Goal: Task Accomplishment & Management: Manage account settings

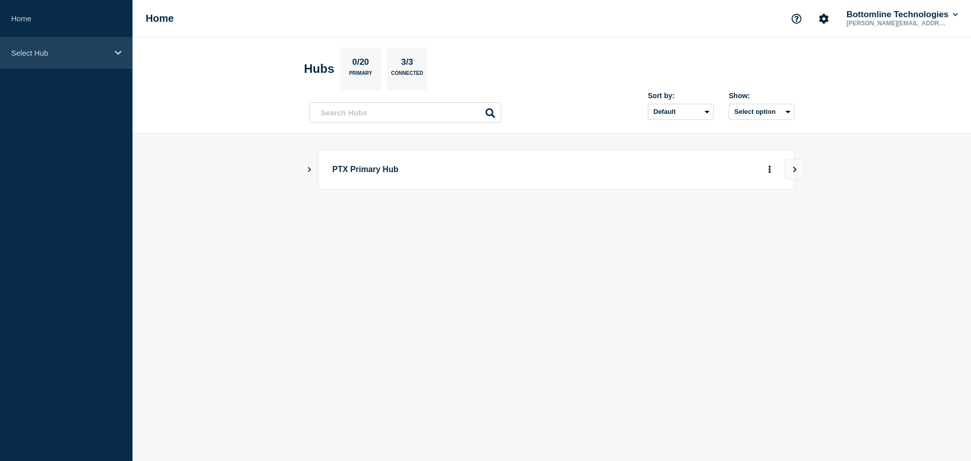
click at [56, 53] on p "Select Hub" at bounding box center [59, 53] width 97 height 9
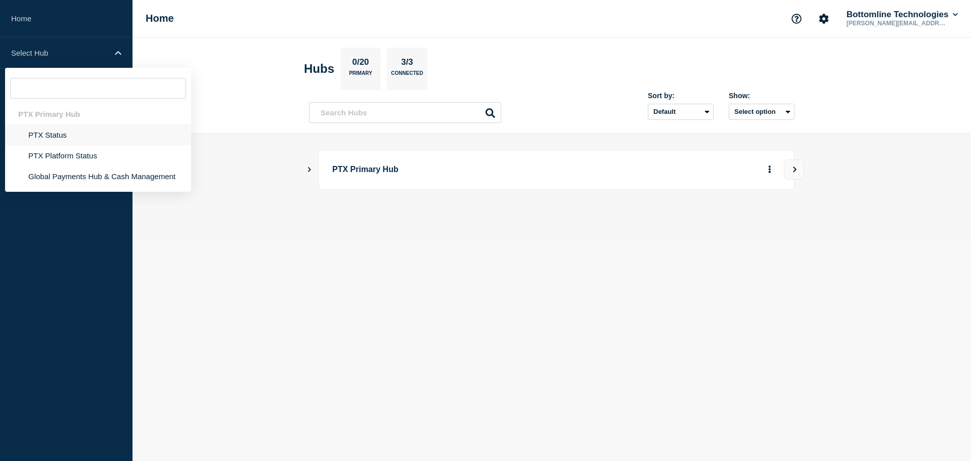
click at [61, 134] on li "PTX Status" at bounding box center [98, 134] width 186 height 21
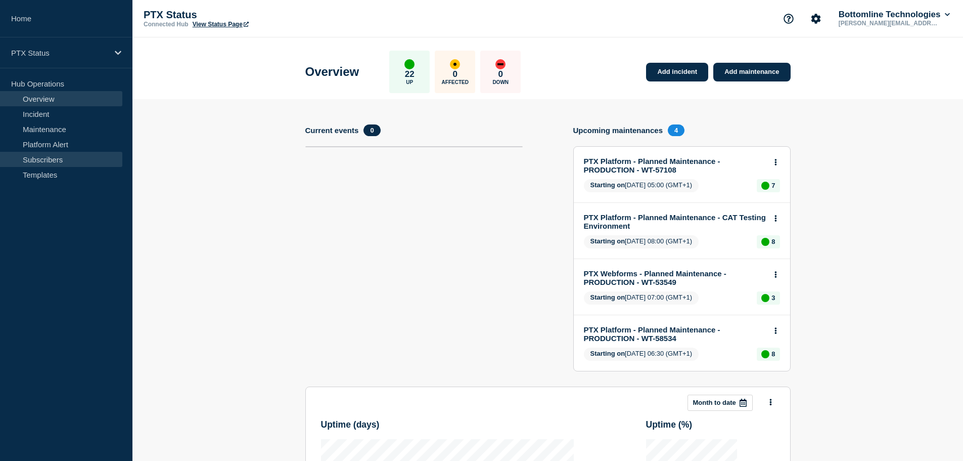
click at [44, 159] on link "Subscribers" at bounding box center [61, 159] width 122 height 15
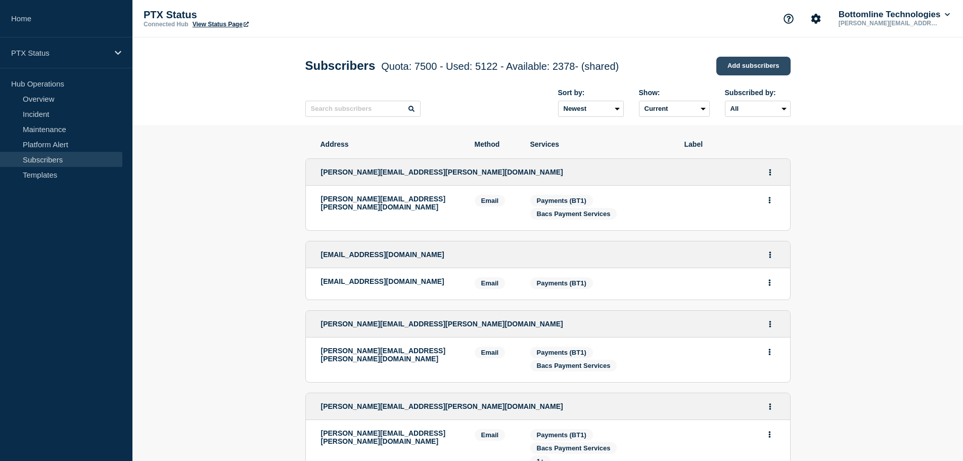
click at [749, 71] on link "Add subscribers" at bounding box center [753, 66] width 74 height 19
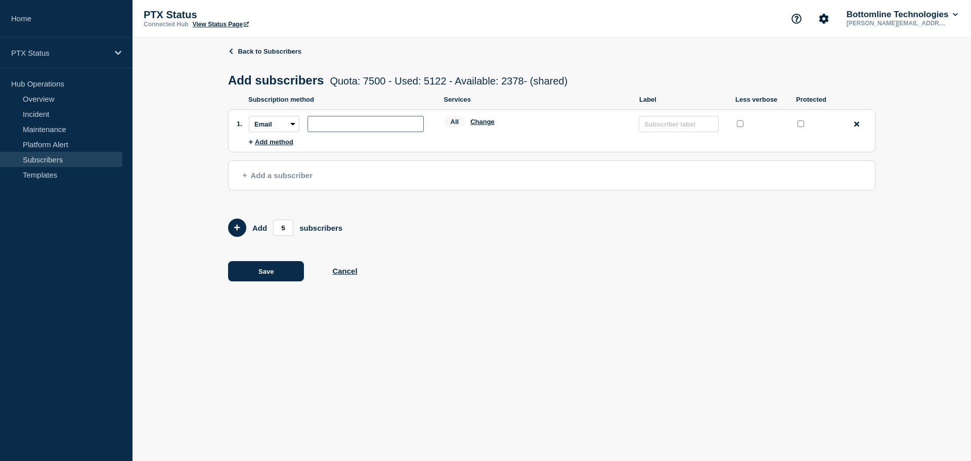
click at [344, 124] on input "subscription-address" at bounding box center [365, 124] width 116 height 16
paste input "[PERSON_NAME][EMAIL_ADDRESS][PERSON_NAME][DOMAIN_NAME]"
type input "[PERSON_NAME][EMAIL_ADDRESS][PERSON_NAME][DOMAIN_NAME]"
click at [795, 124] on div at bounding box center [800, 125] width 10 height 13
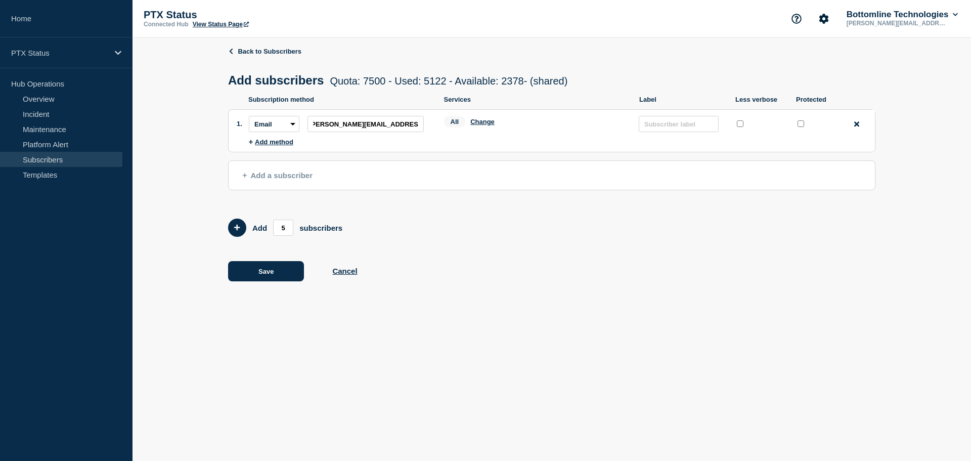
scroll to position [0, 0]
click at [798, 125] on input "protected checkbox" at bounding box center [800, 123] width 7 height 7
checkbox input "true"
click at [482, 125] on button "Change" at bounding box center [482, 122] width 24 height 8
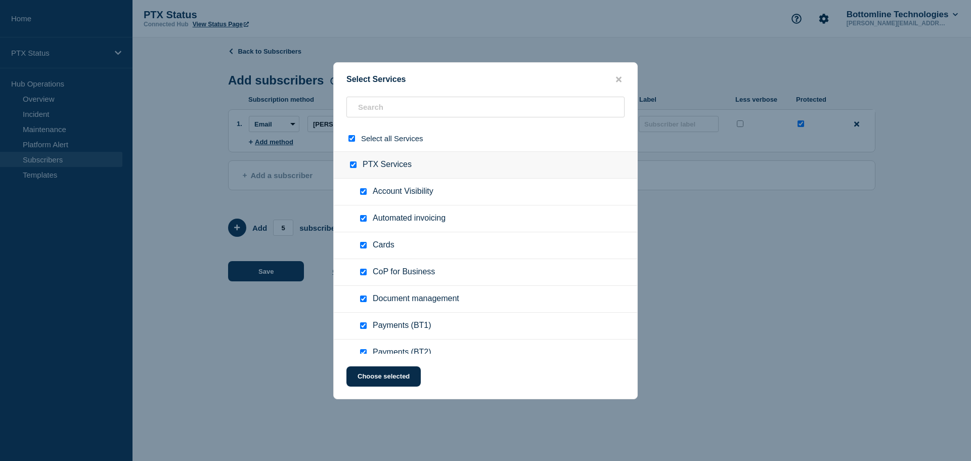
click at [353, 142] on input "select all checkbox" at bounding box center [351, 138] width 7 height 7
checkbox input "false"
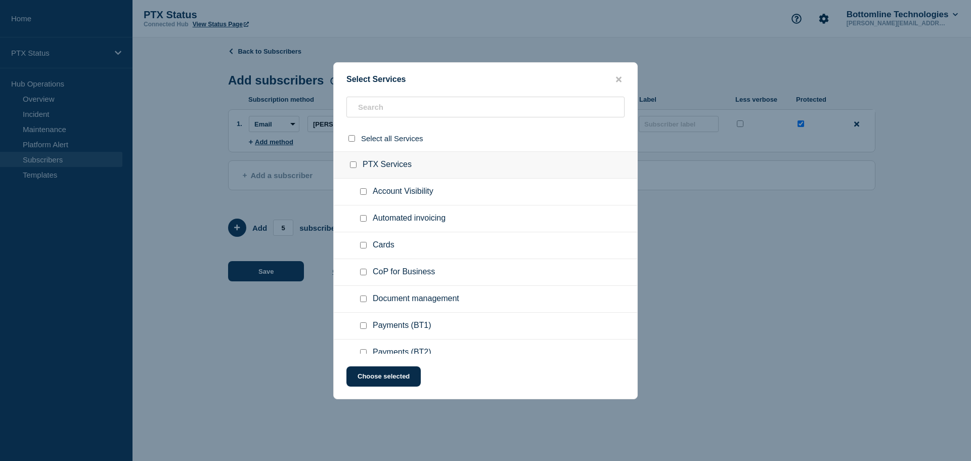
checkbox input "false"
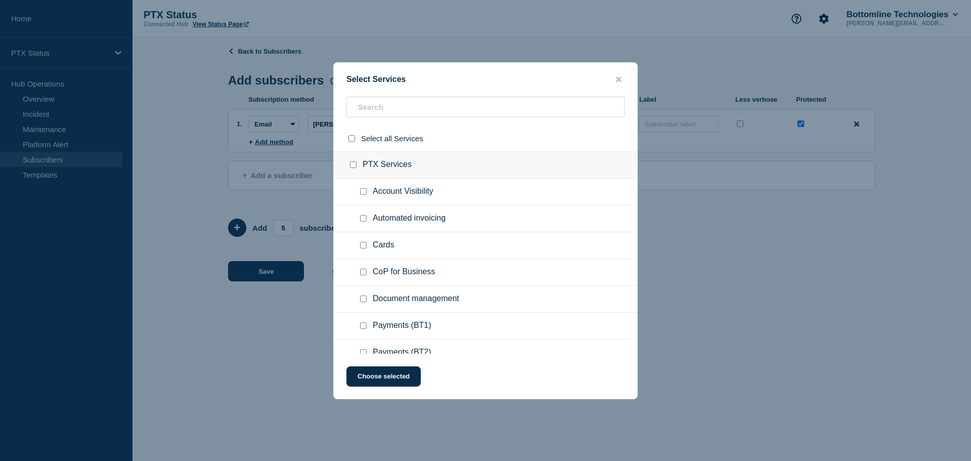
checkbox input "false"
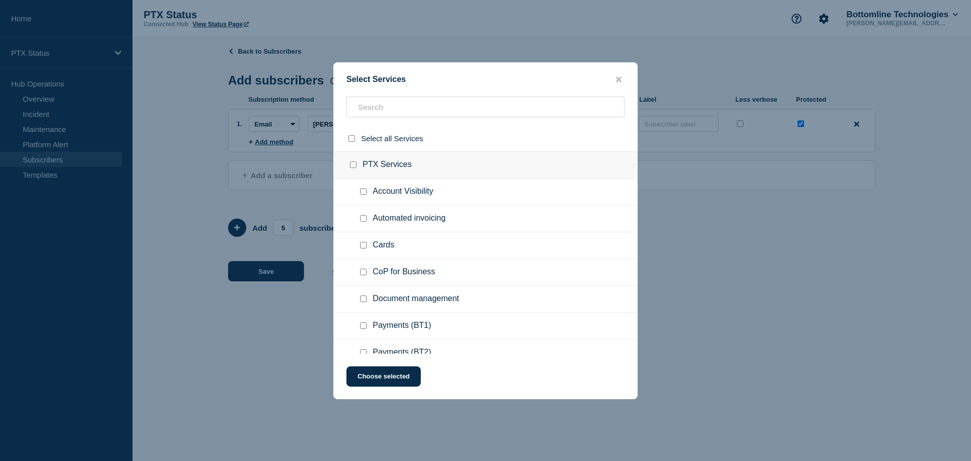
checkbox input "false"
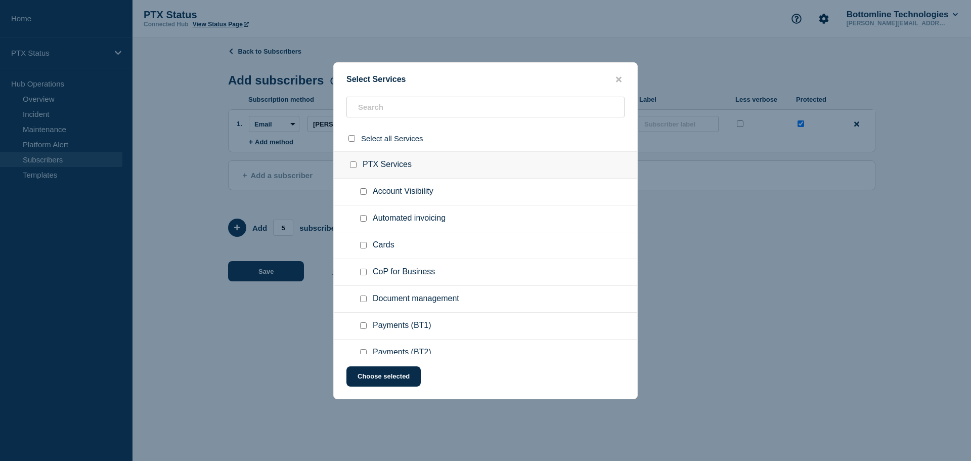
checkbox input "false"
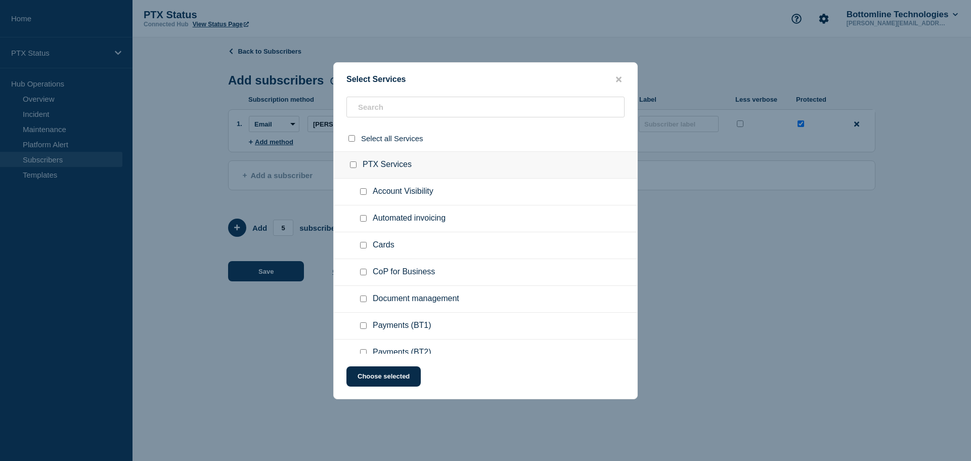
checkbox input "false"
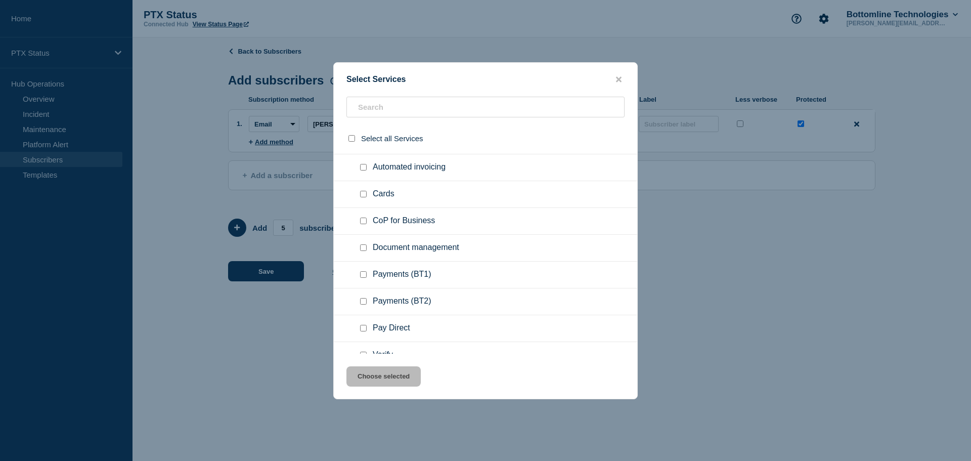
scroll to position [101, 0]
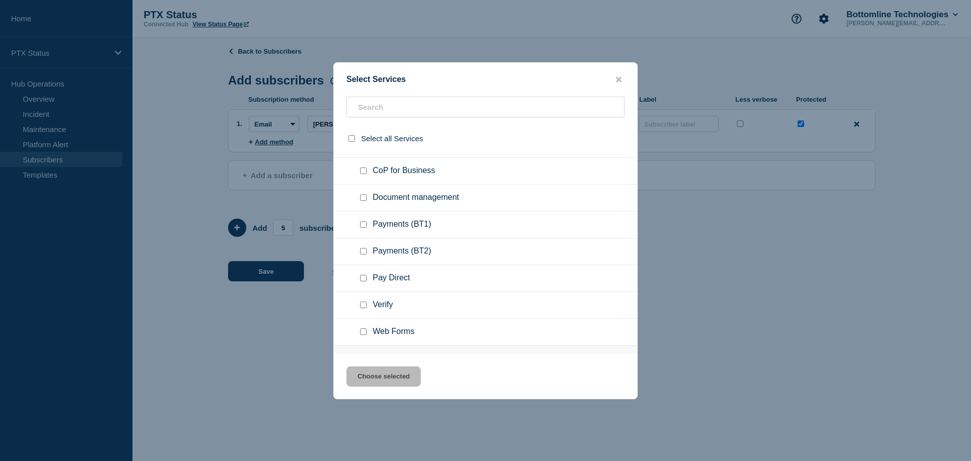
click at [363, 225] on input "Payments (BT1) checkbox" at bounding box center [363, 224] width 7 height 7
checkbox input "true"
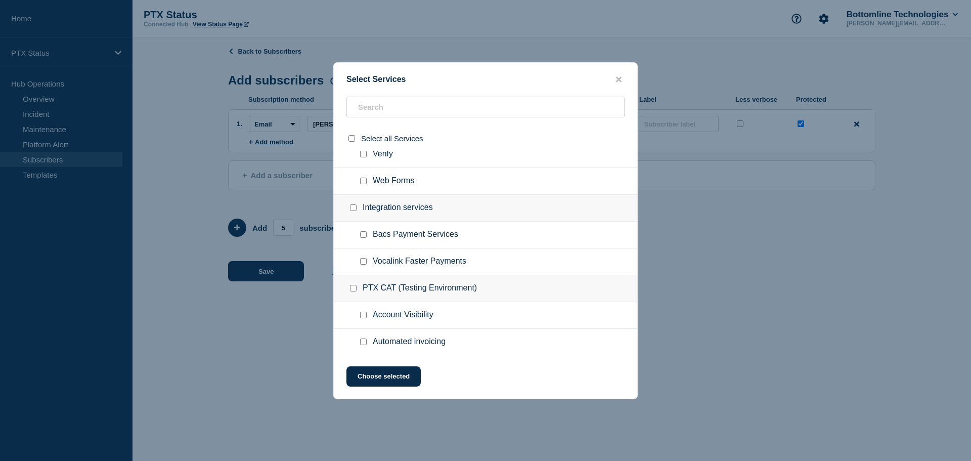
scroll to position [253, 0]
click at [361, 236] on input "Bacs Payment Services checkbox" at bounding box center [363, 233] width 7 height 7
checkbox input "true"
click at [389, 378] on button "Choose selected" at bounding box center [383, 376] width 74 height 20
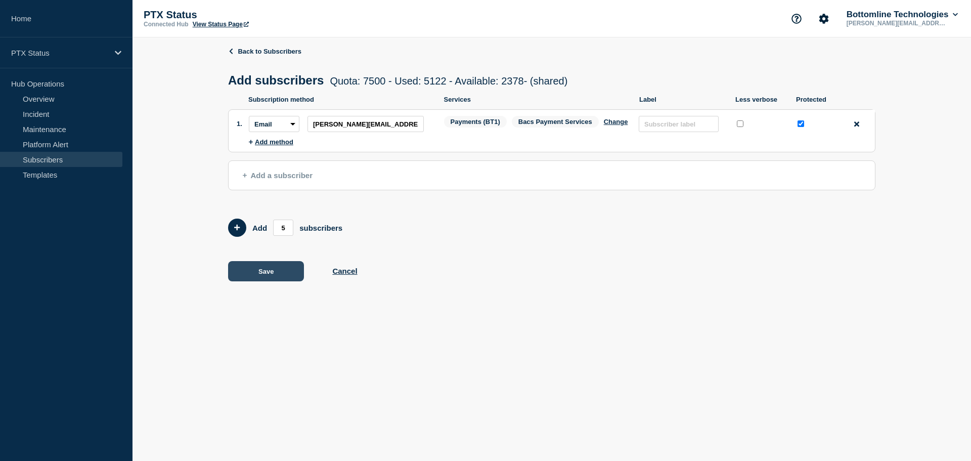
click at [262, 275] on button "Save" at bounding box center [266, 271] width 76 height 20
